Goal: Task Accomplishment & Management: Use online tool/utility

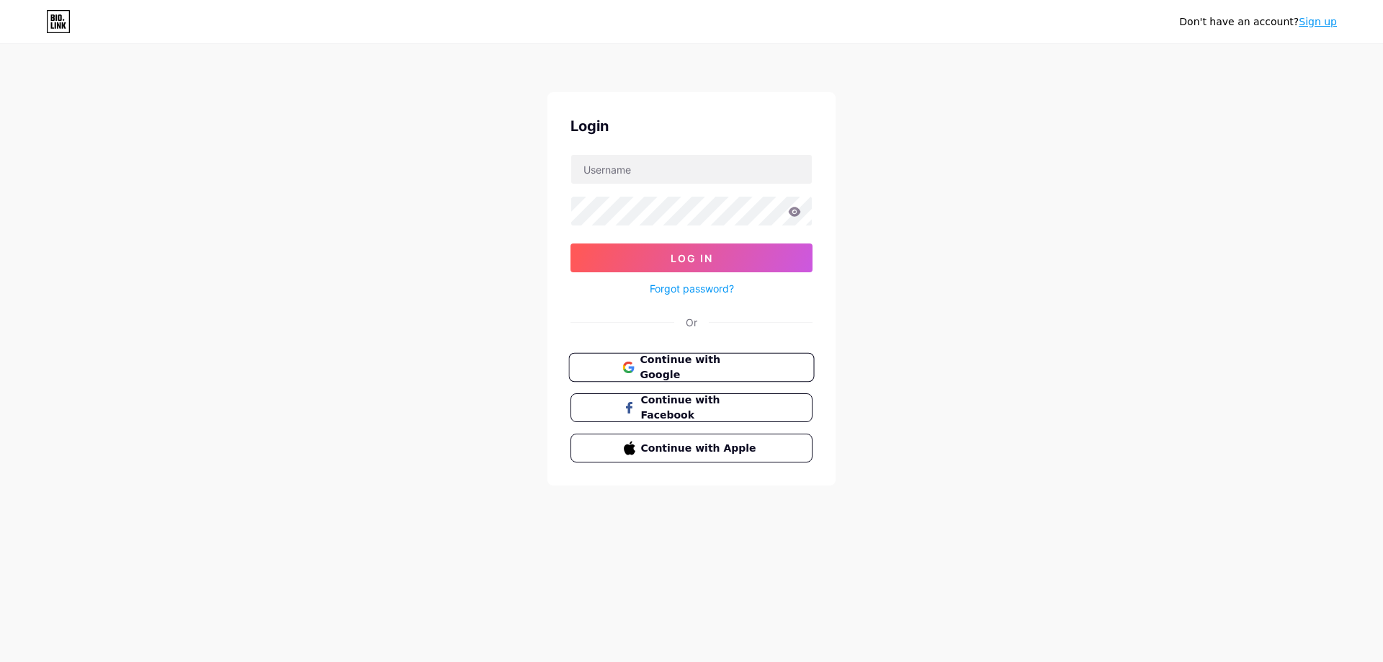
click at [781, 365] on button "Continue with Google" at bounding box center [692, 368] width 246 height 30
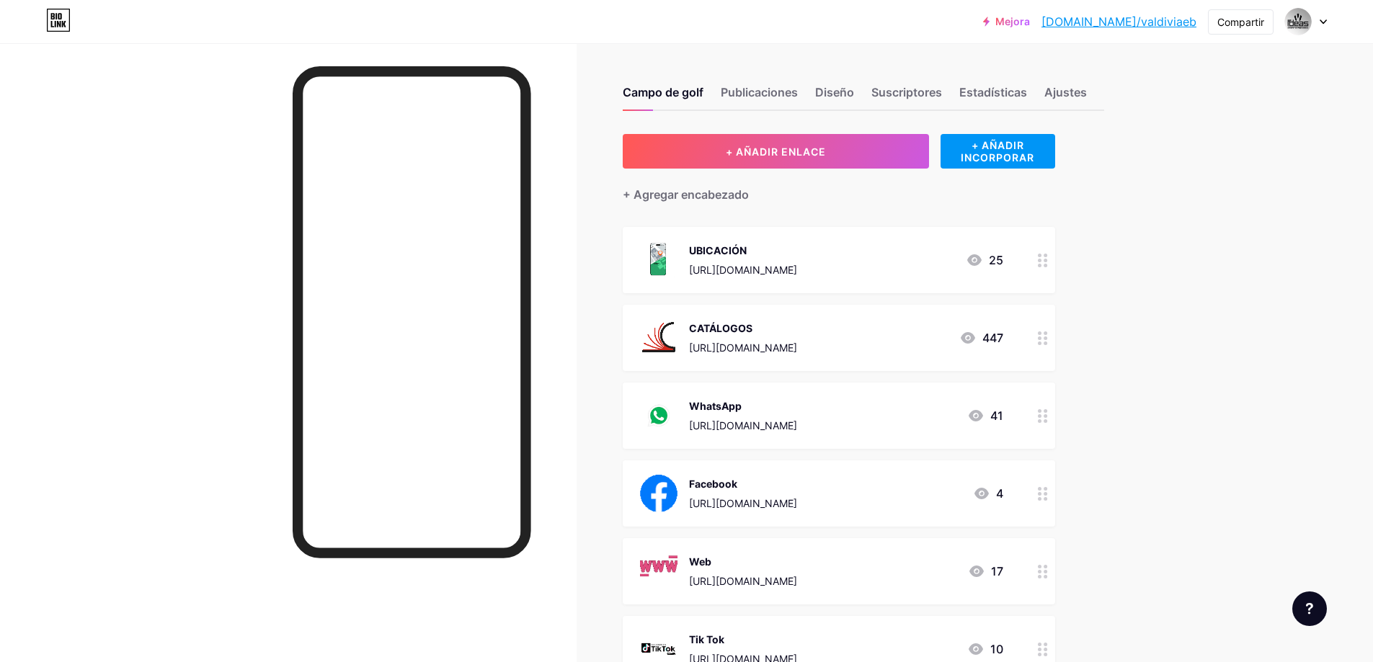
click at [989, 260] on div "25" at bounding box center [984, 259] width 37 height 17
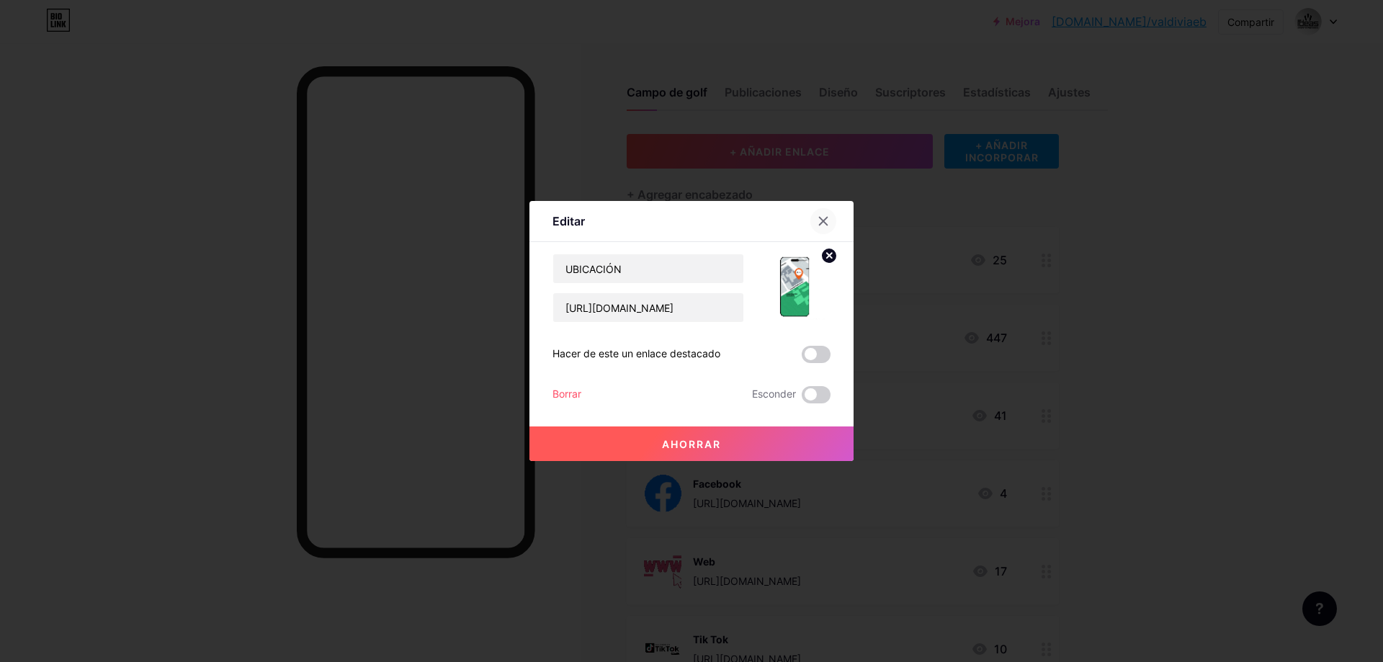
click at [821, 225] on icon at bounding box center [824, 222] width 8 height 8
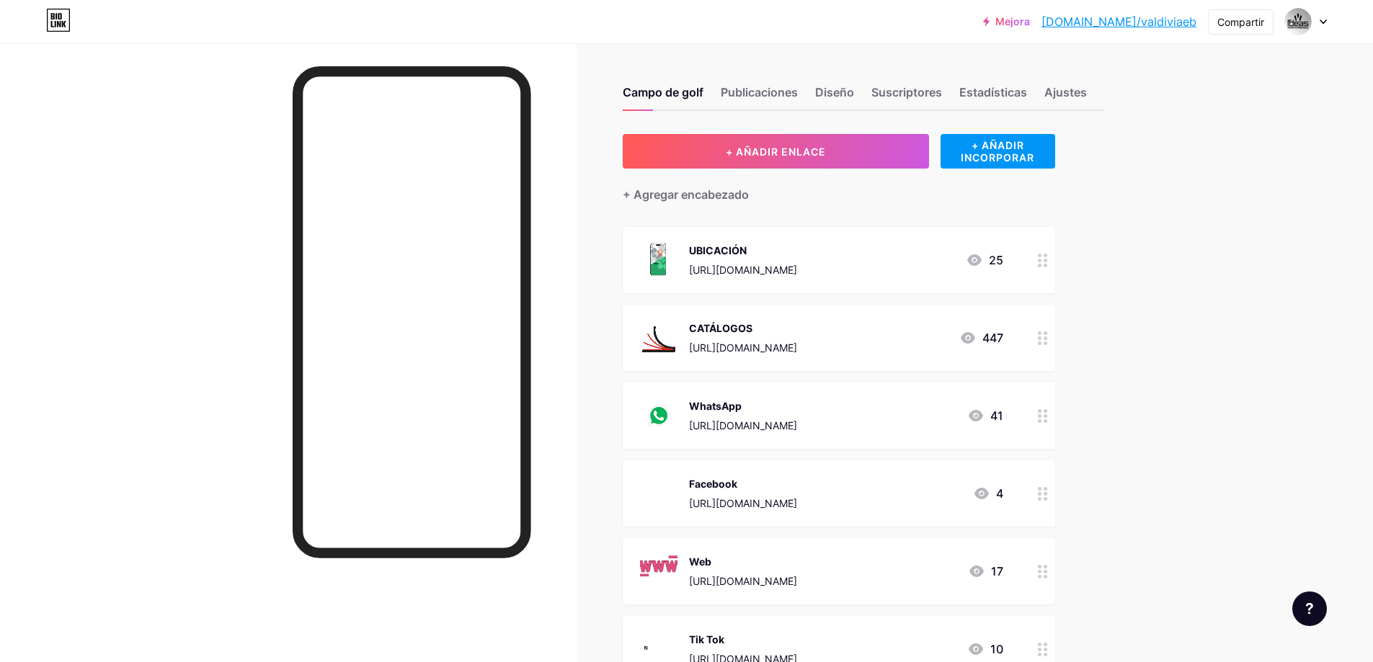
click at [981, 261] on icon at bounding box center [974, 260] width 14 height 12
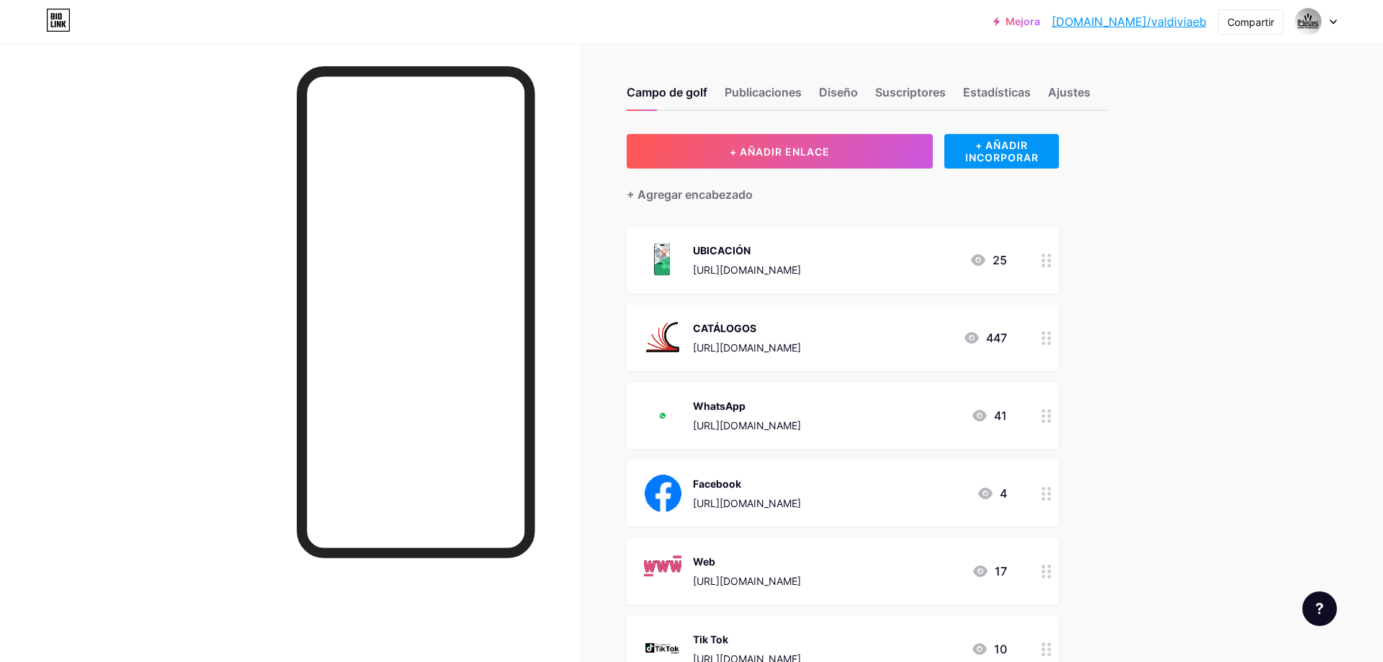
click at [824, 224] on icon at bounding box center [824, 221] width 12 height 12
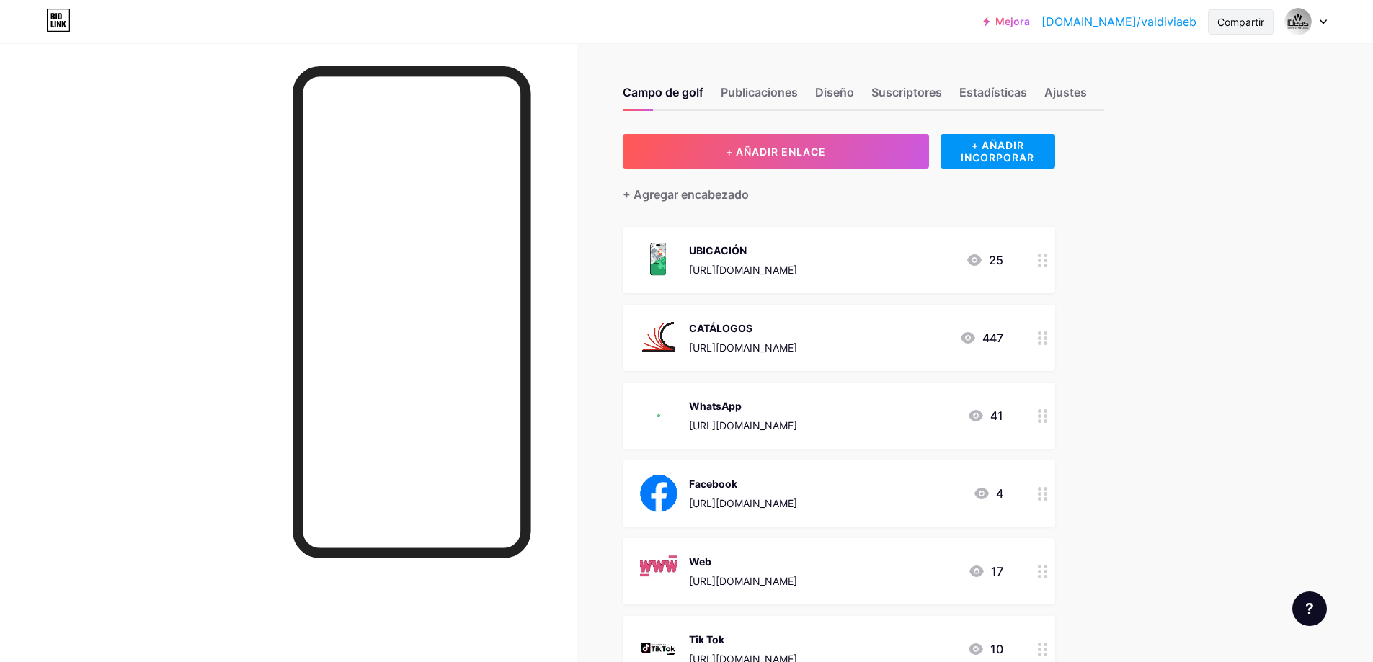
click at [1247, 24] on font "Compartir" at bounding box center [1240, 22] width 47 height 12
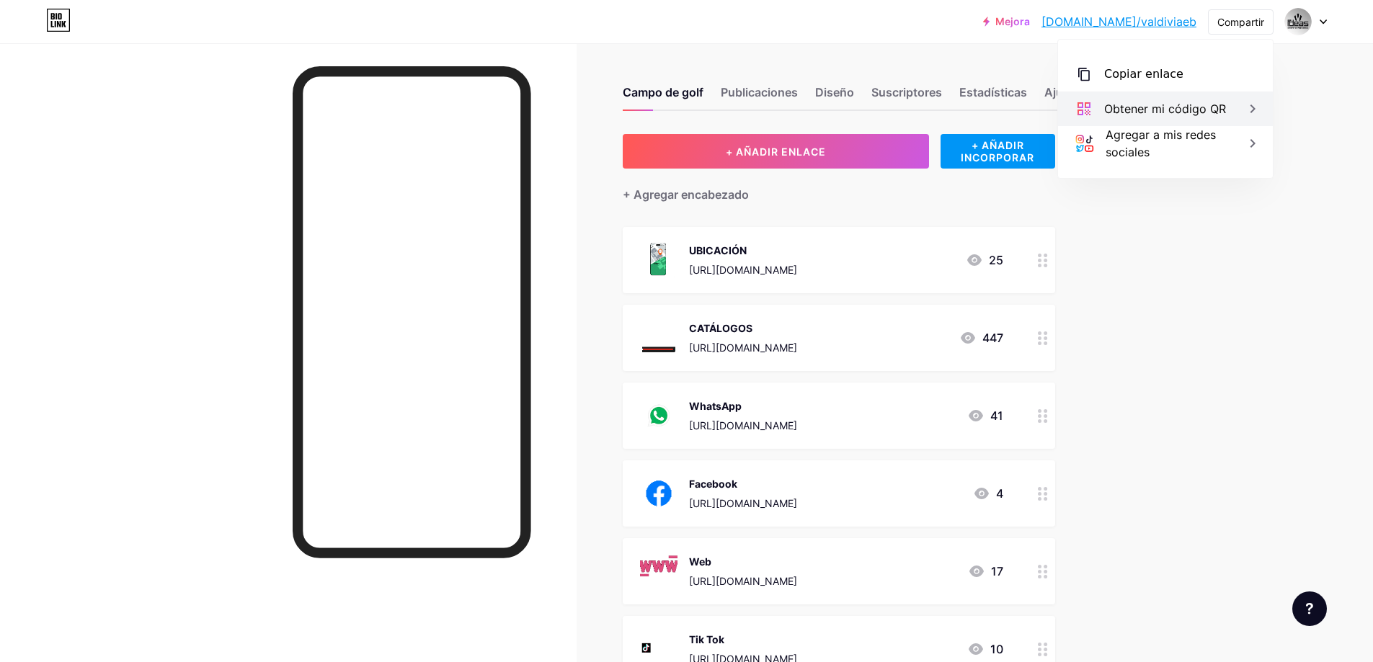
click at [1189, 100] on div "Obtener mi código QR" at bounding box center [1165, 108] width 122 height 17
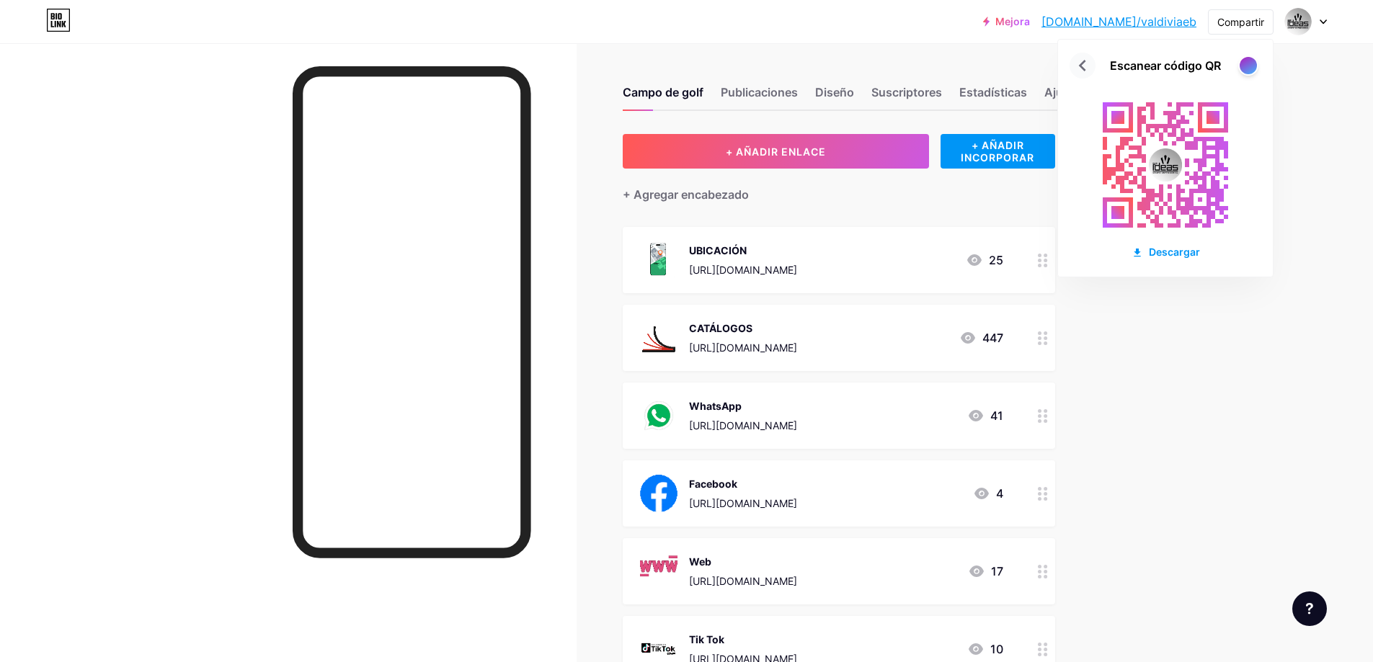
click at [1089, 66] on icon at bounding box center [1082, 65] width 23 height 23
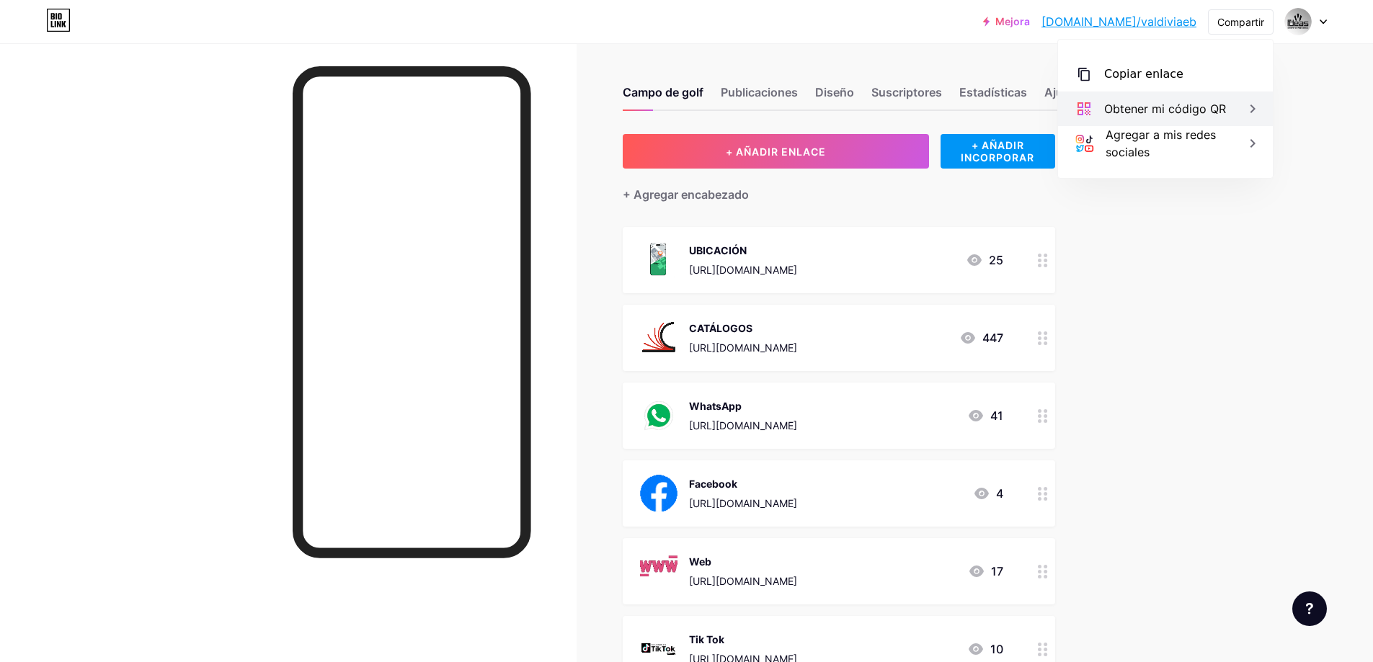
click at [1162, 103] on font "Obtener mi código QR" at bounding box center [1165, 109] width 122 height 14
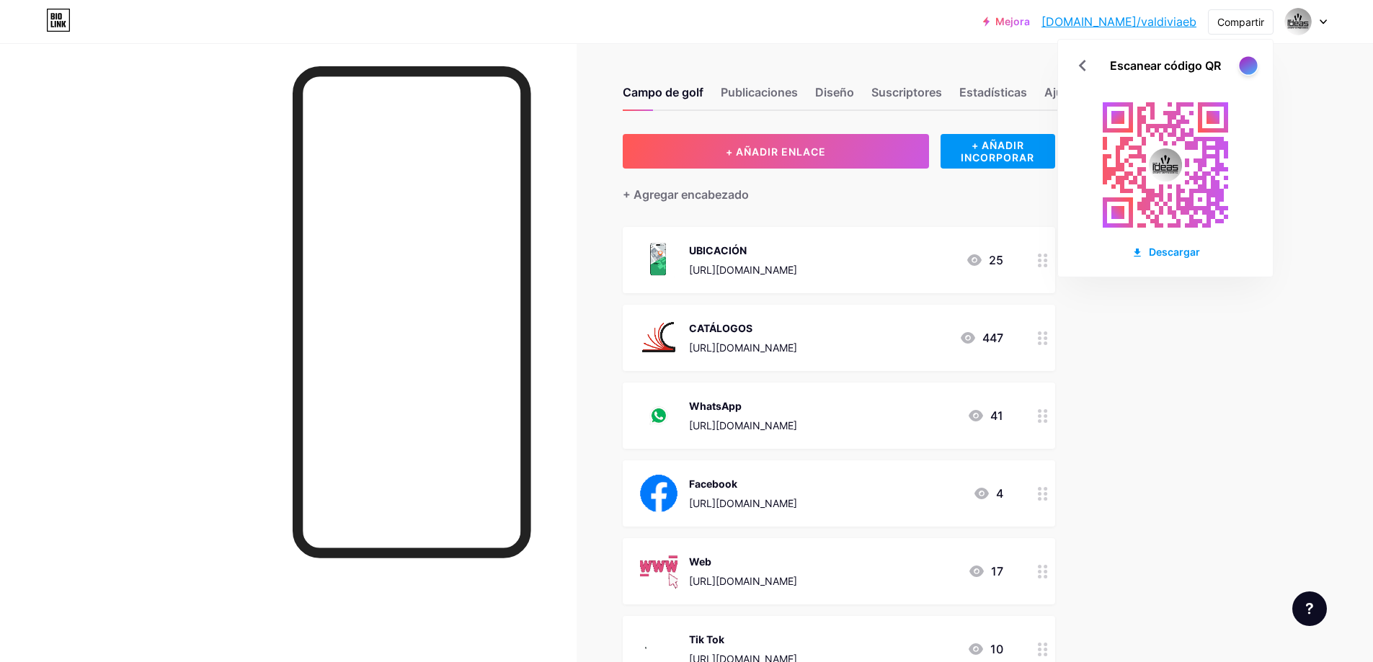
click at [1255, 61] on div at bounding box center [1248, 65] width 20 height 20
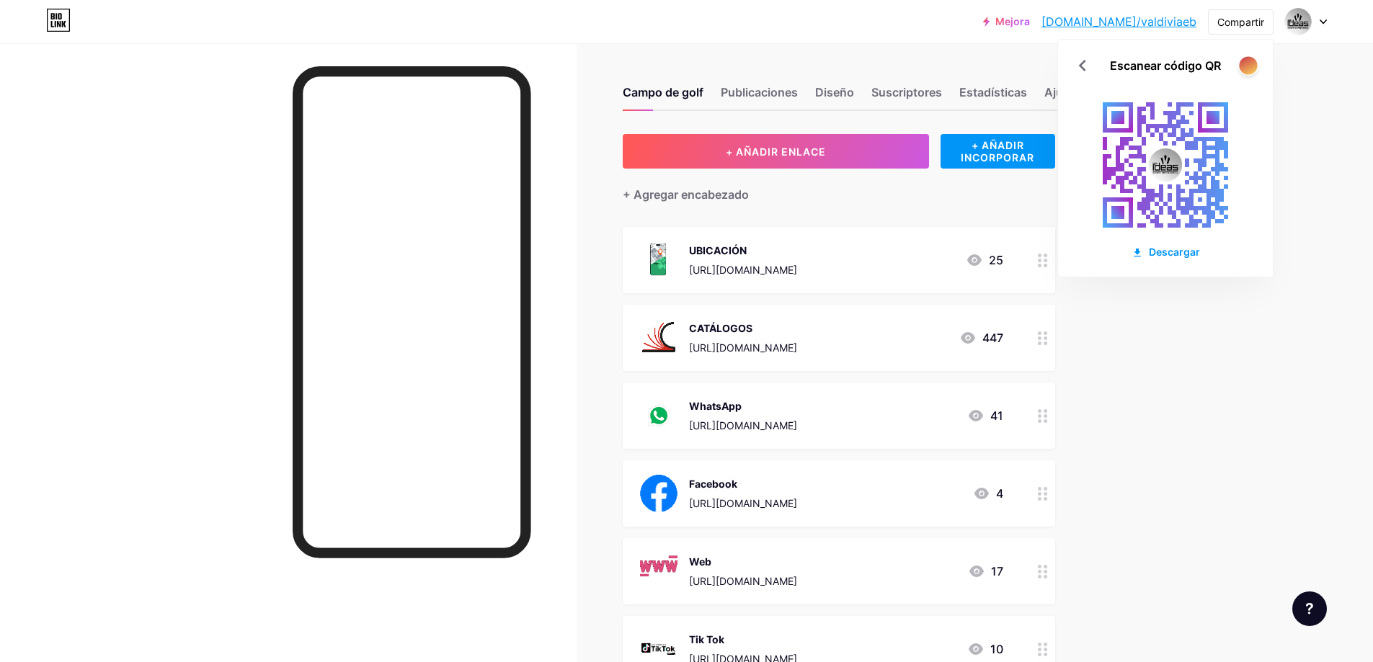
click at [1254, 63] on div at bounding box center [1248, 65] width 18 height 18
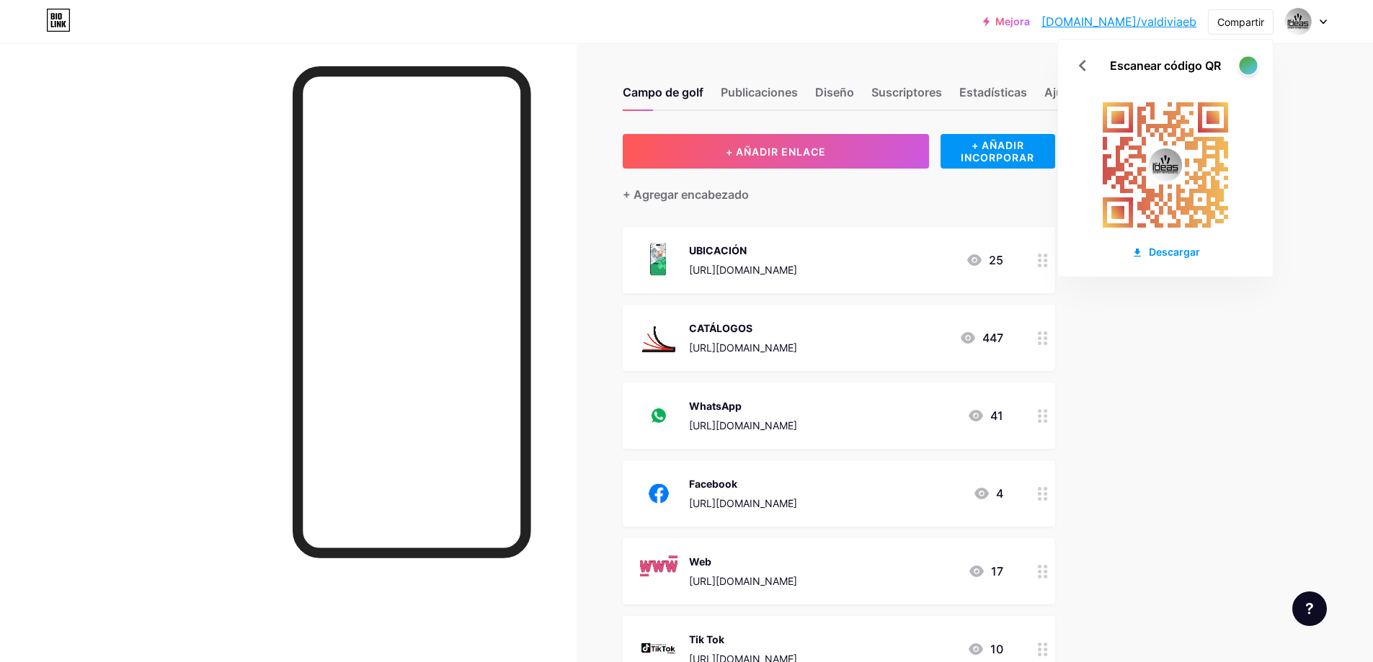
click at [1254, 63] on div at bounding box center [1248, 65] width 18 height 18
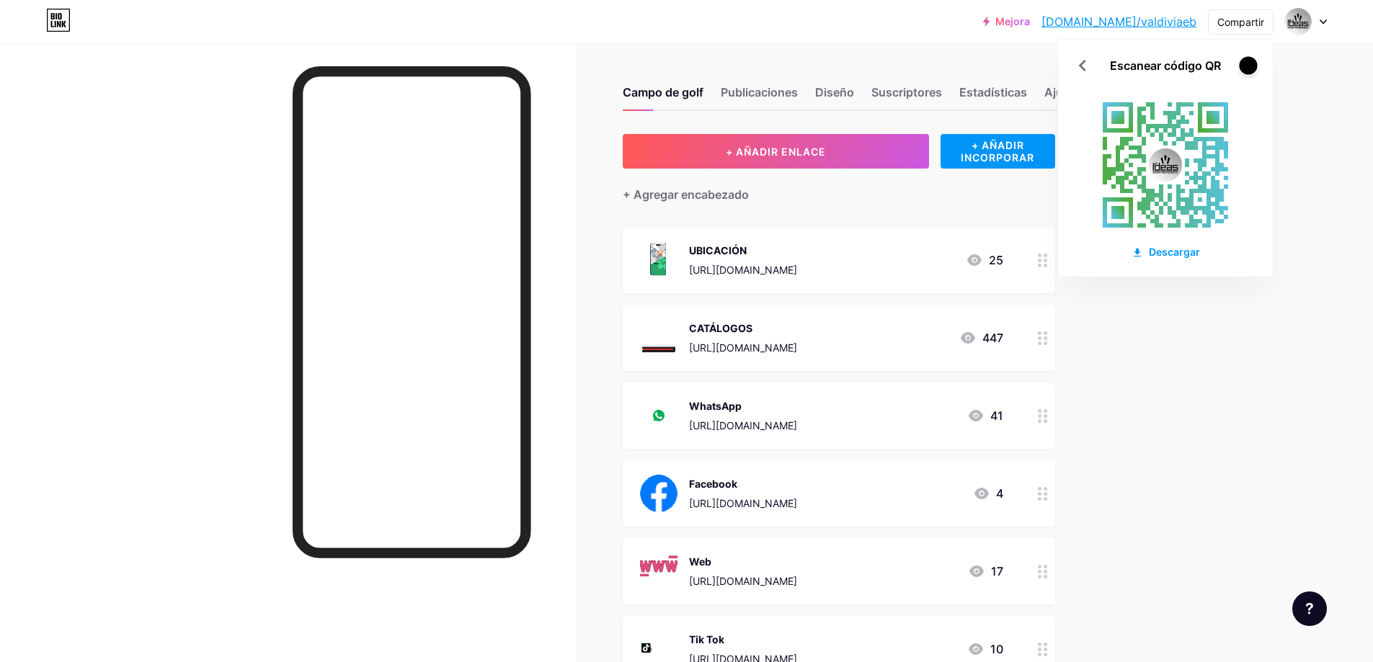
click at [1254, 63] on div at bounding box center [1248, 65] width 18 height 18
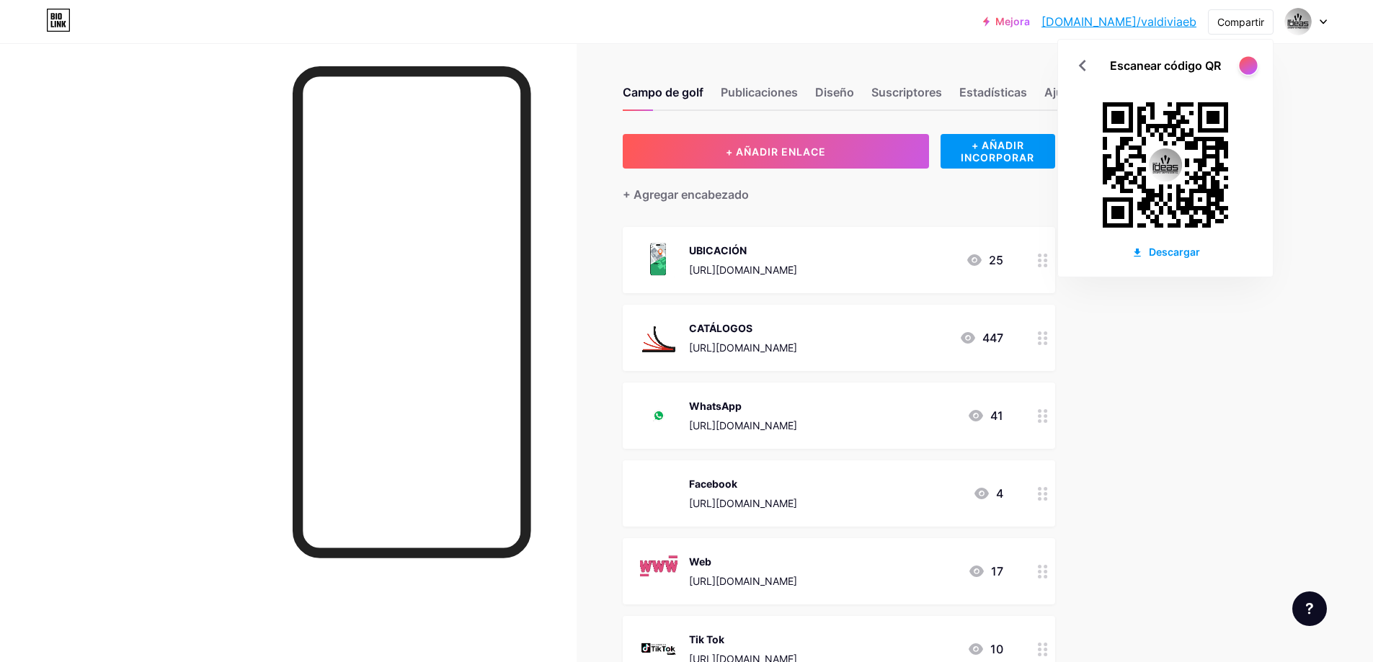
click at [1254, 63] on div at bounding box center [1248, 65] width 18 height 18
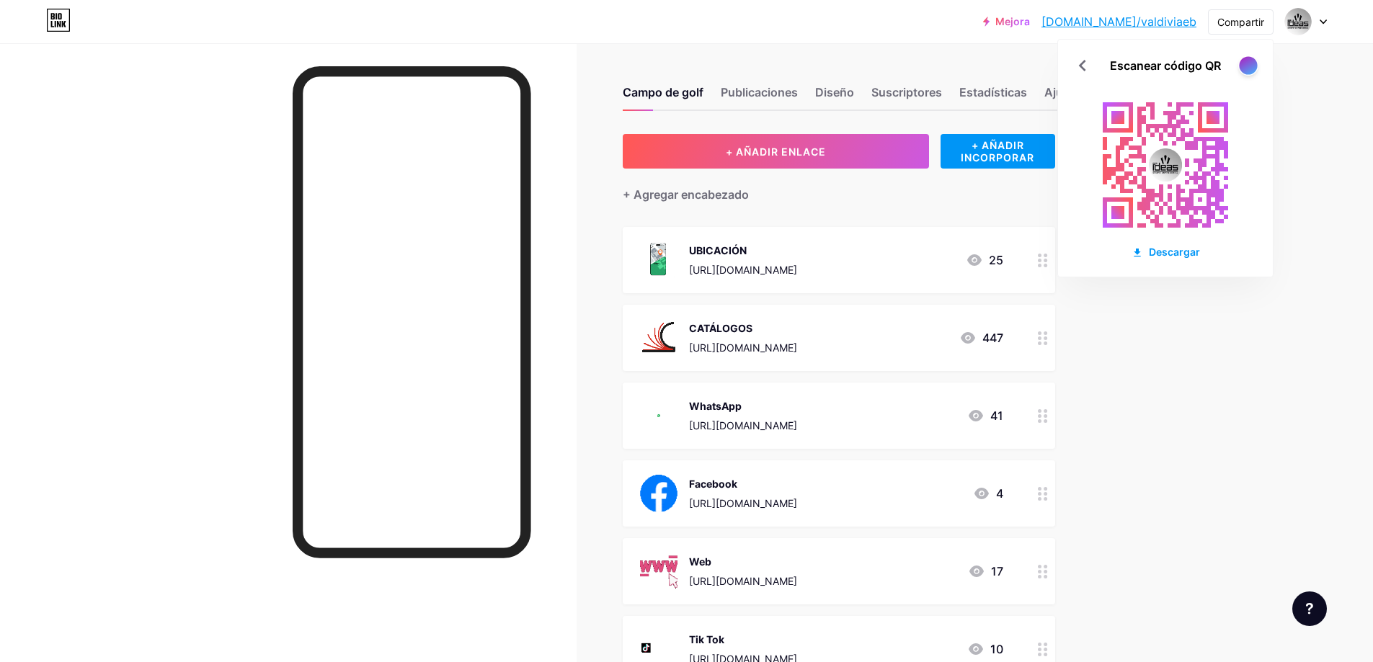
click at [1254, 63] on div at bounding box center [1248, 65] width 18 height 18
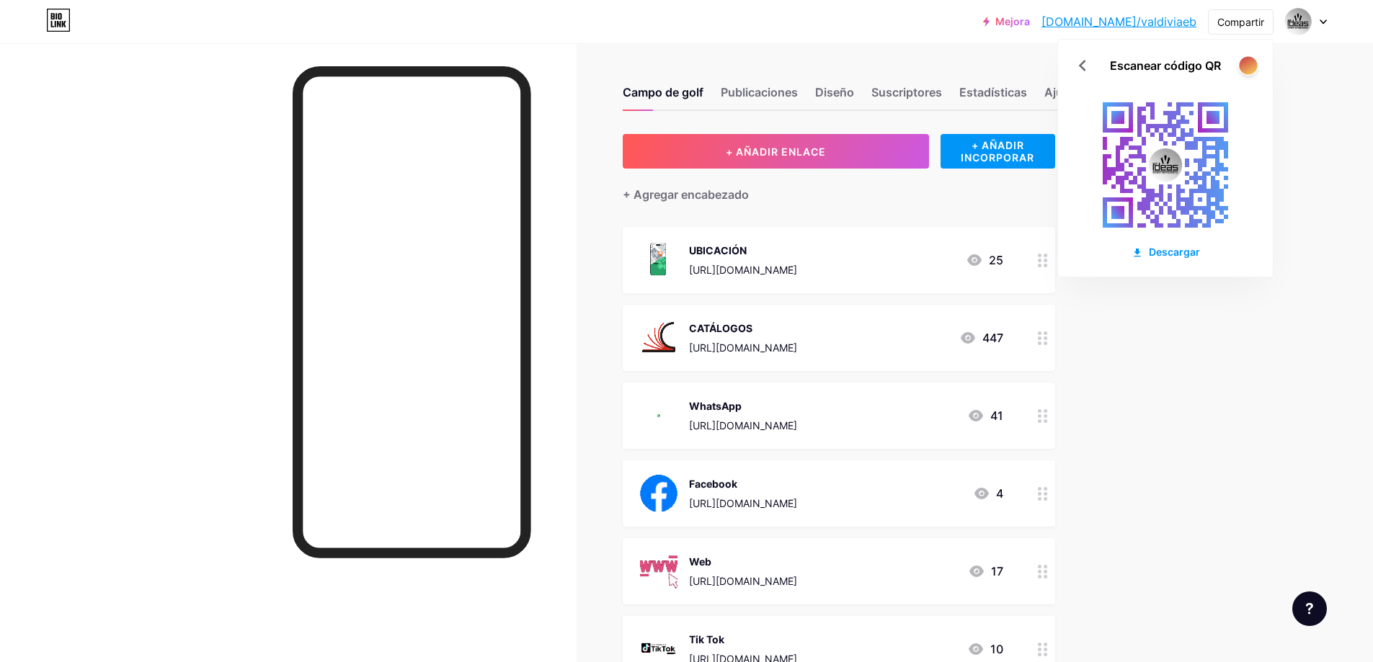
click at [1254, 63] on div at bounding box center [1248, 65] width 18 height 18
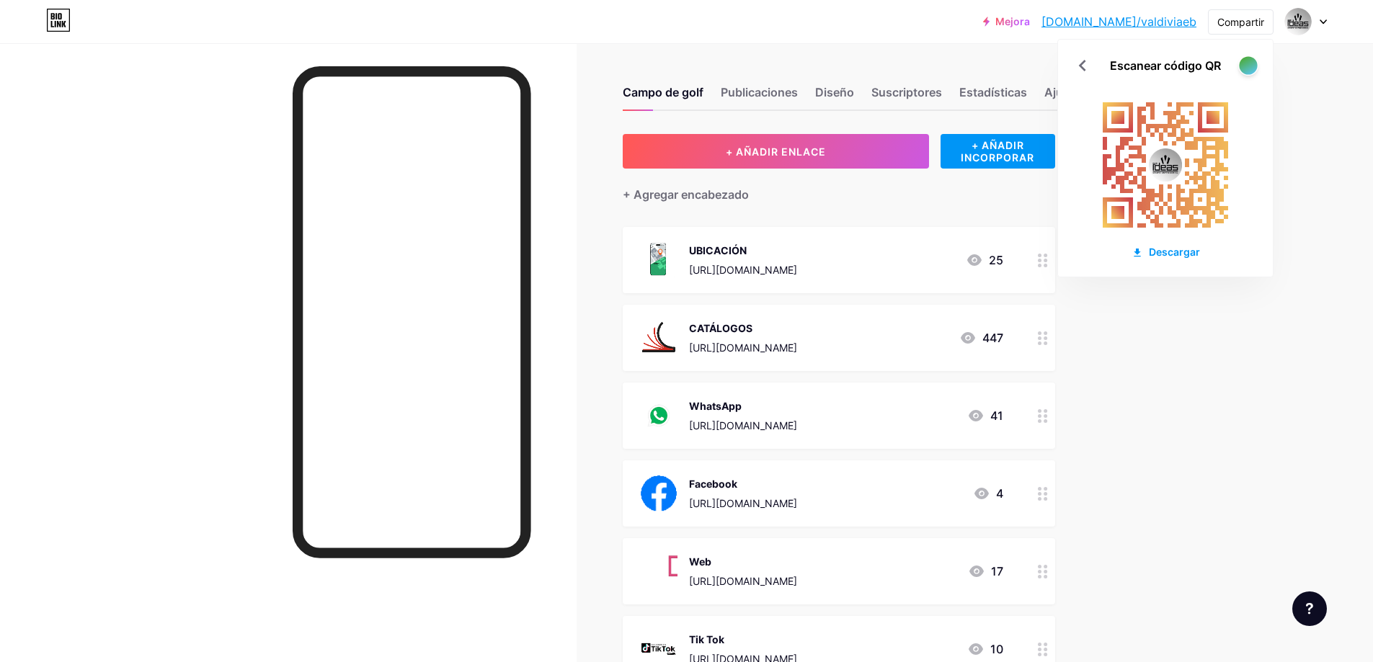
click at [1254, 63] on div at bounding box center [1248, 65] width 18 height 18
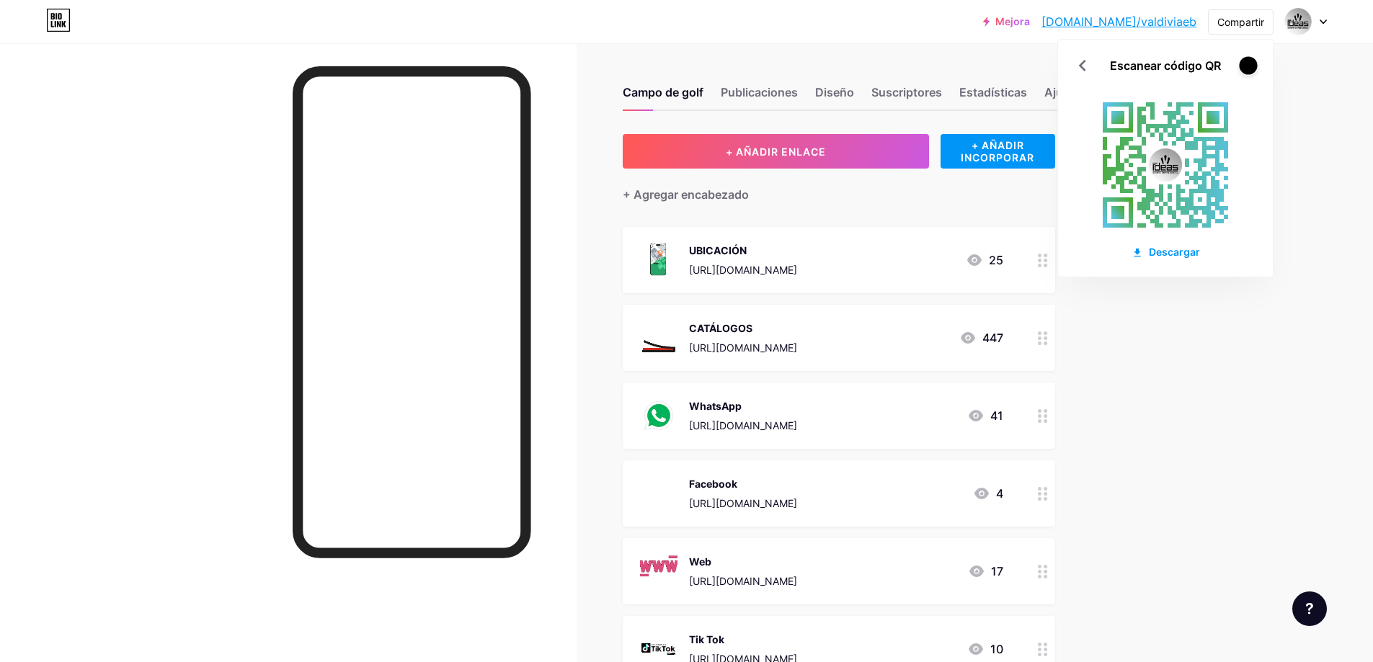
click at [1254, 63] on div at bounding box center [1248, 65] width 18 height 18
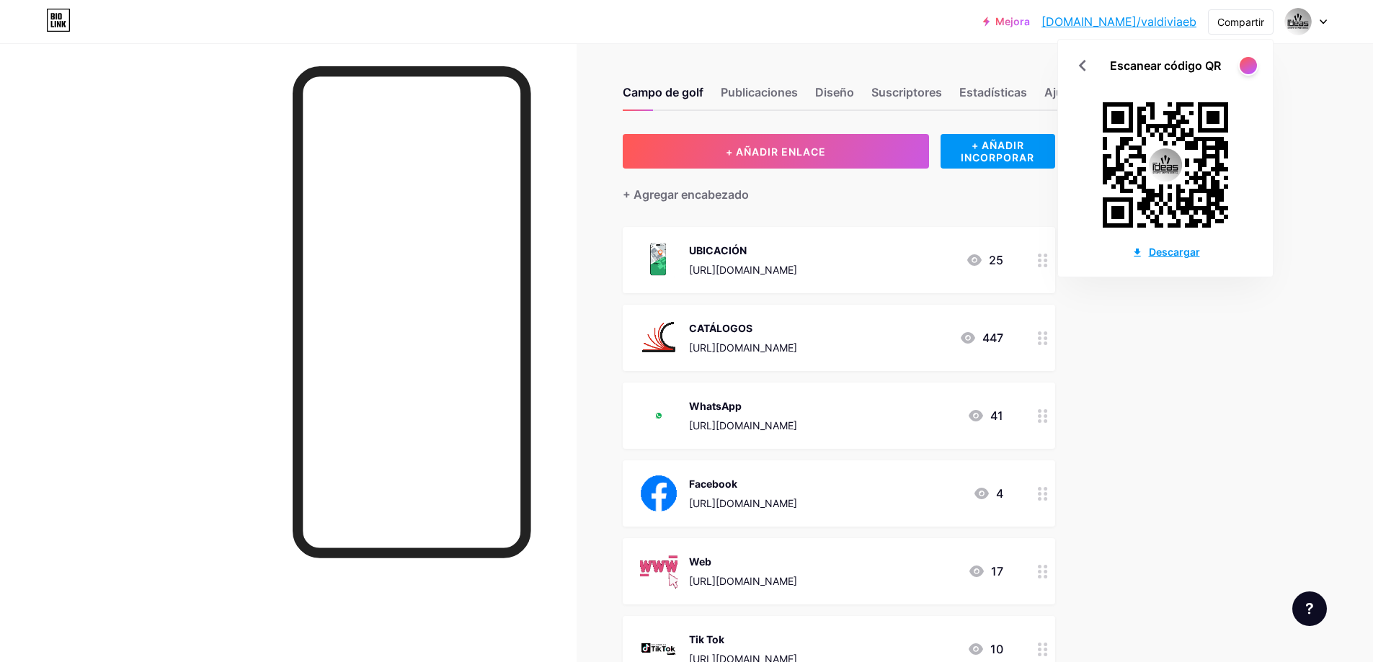
click at [1170, 252] on font "Descargar" at bounding box center [1174, 252] width 51 height 12
click at [1234, 23] on font "Compartir" at bounding box center [1240, 22] width 47 height 12
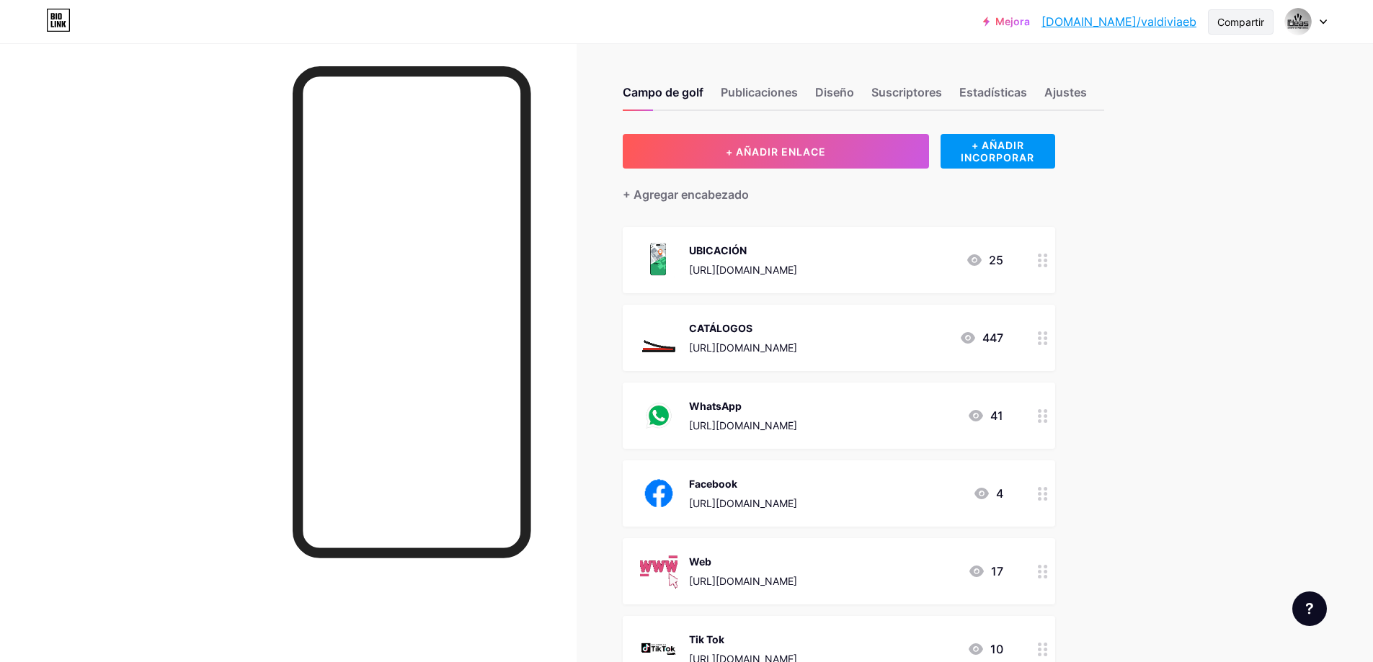
click at [1224, 32] on div "Compartir" at bounding box center [1241, 21] width 66 height 25
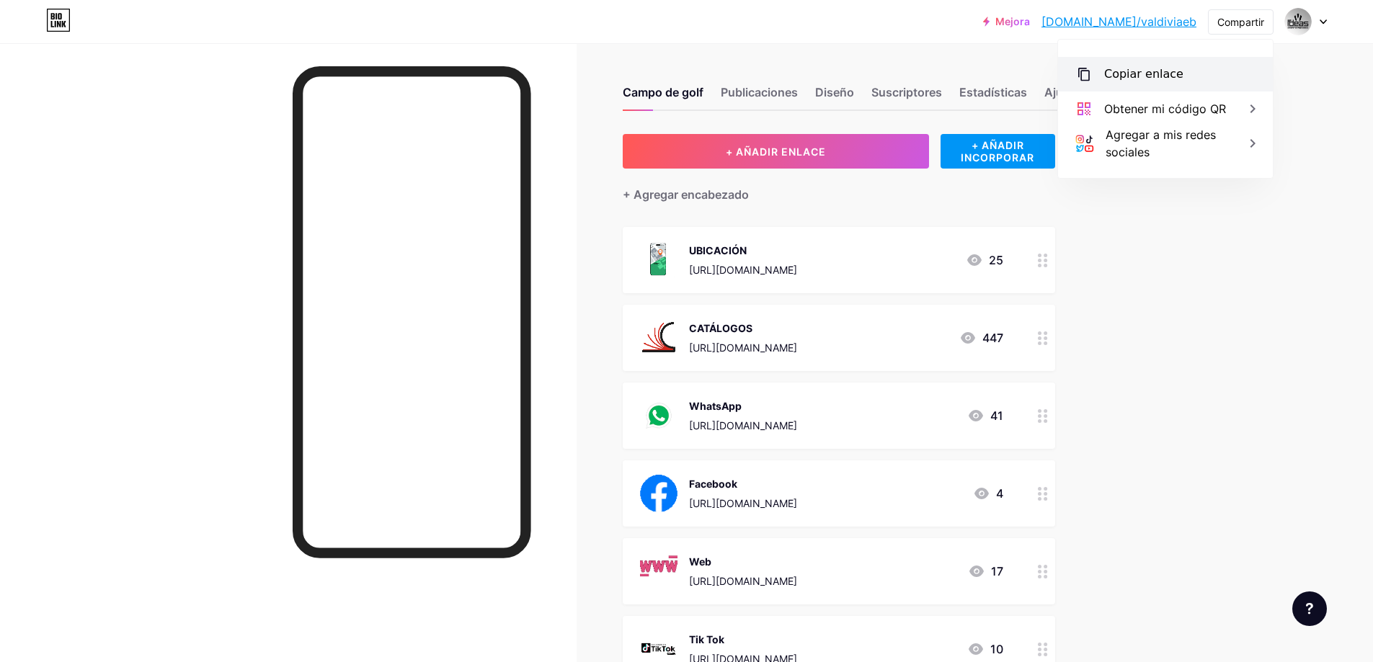
click at [1161, 71] on font "Copiar enlace" at bounding box center [1143, 74] width 79 height 14
